Goal: Information Seeking & Learning: Learn about a topic

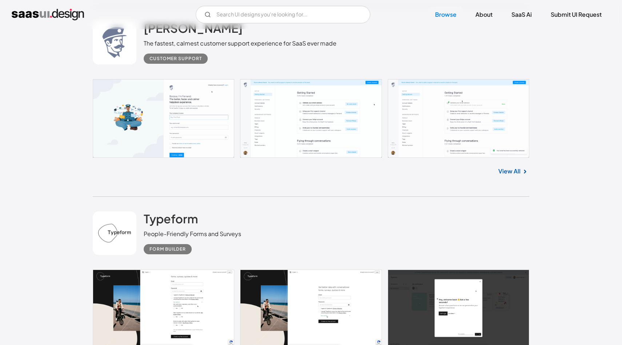
scroll to position [3297, 0]
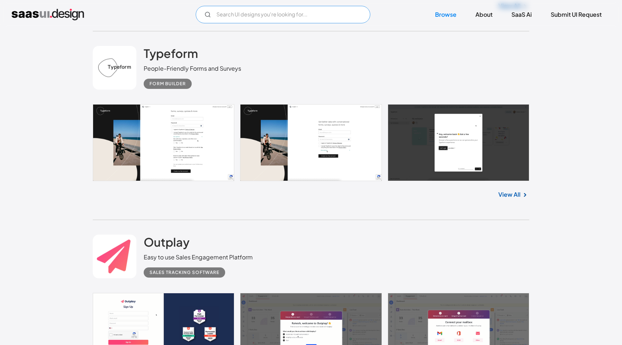
click at [248, 12] on input "Email Form" at bounding box center [283, 14] width 175 height 17
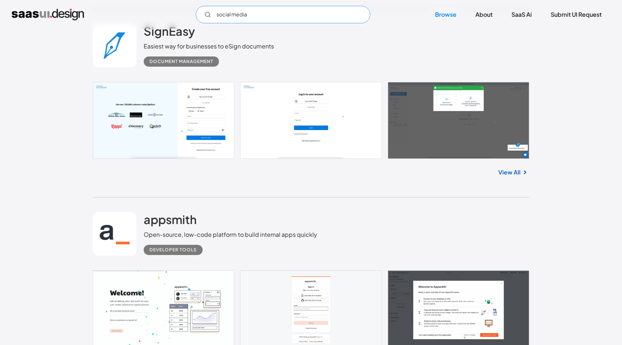
scroll to position [10649, 0]
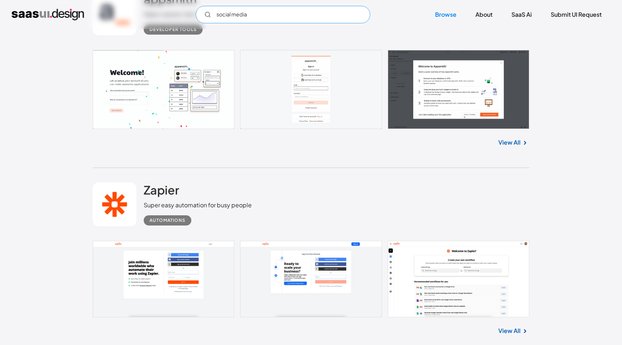
type input "social media"
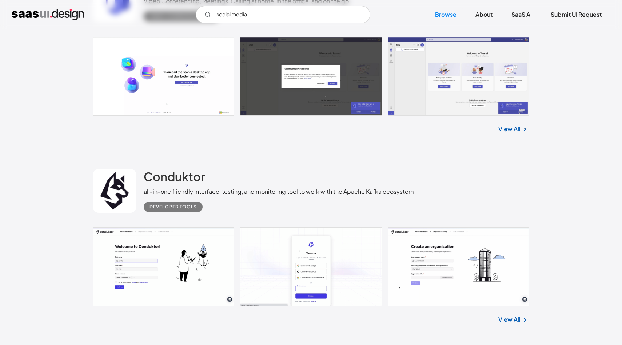
scroll to position [12366, 0]
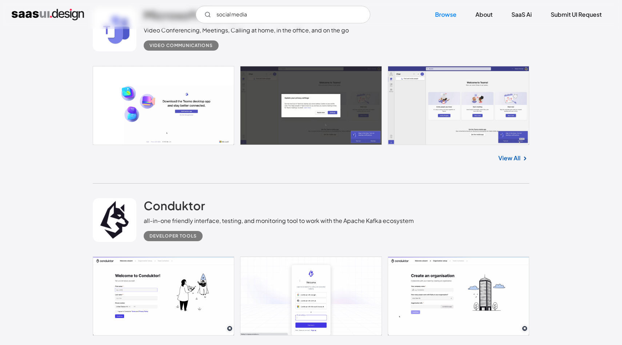
click at [496, 112] on link at bounding box center [311, 105] width 437 height 79
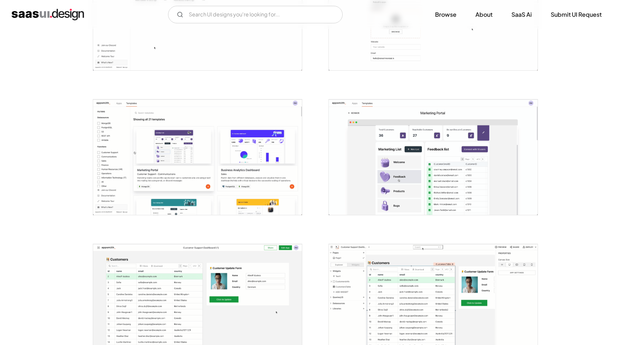
scroll to position [1170, 0]
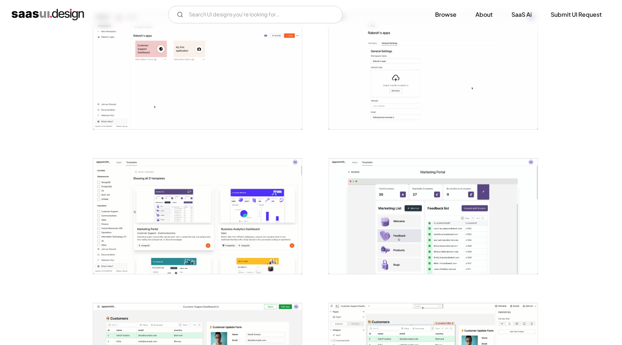
click at [187, 206] on img "open lightbox" at bounding box center [197, 216] width 209 height 116
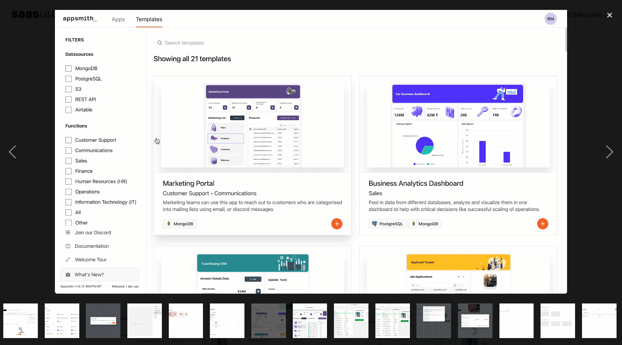
scroll to position [0, 419]
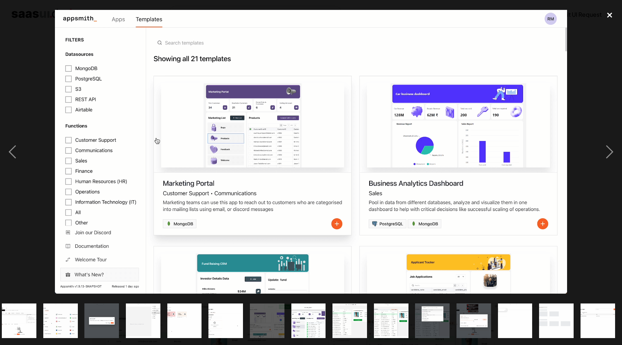
click at [614, 18] on div "close lightbox" at bounding box center [610, 15] width 25 height 16
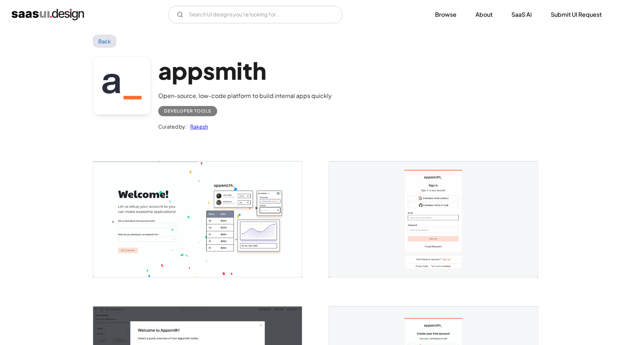
scroll to position [10, 0]
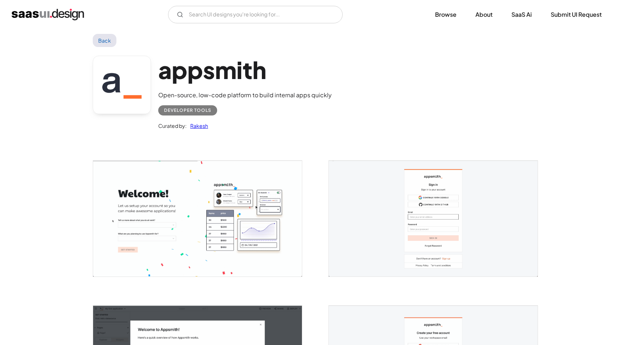
click at [261, 223] on img "open lightbox" at bounding box center [197, 219] width 209 height 116
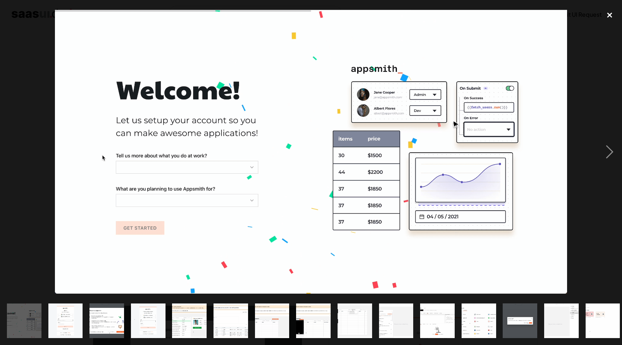
click at [609, 12] on div "close lightbox" at bounding box center [610, 15] width 25 height 16
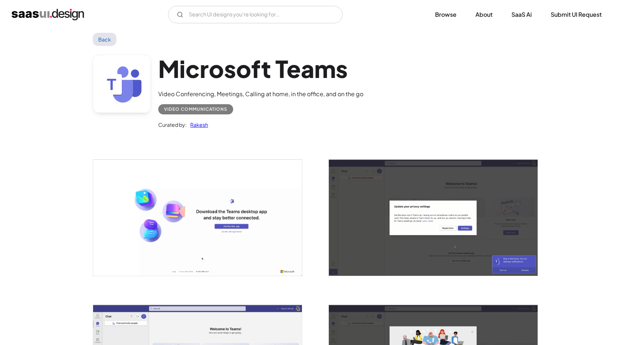
scroll to position [265, 0]
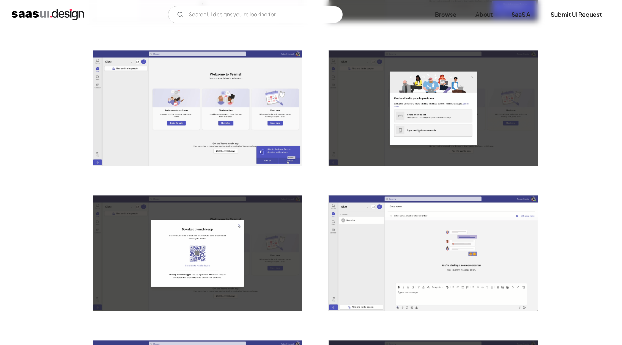
click at [184, 119] on img "open lightbox" at bounding box center [197, 108] width 209 height 116
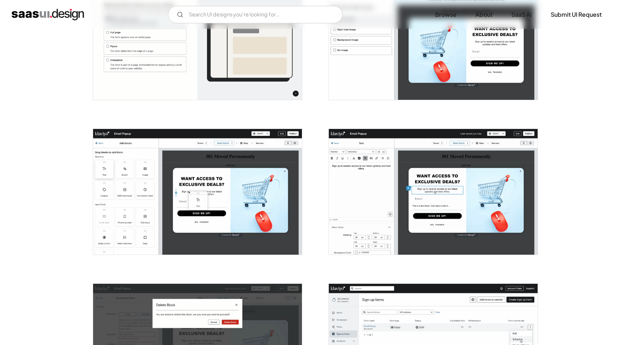
scroll to position [47, 0]
